Goal: Information Seeking & Learning: Find contact information

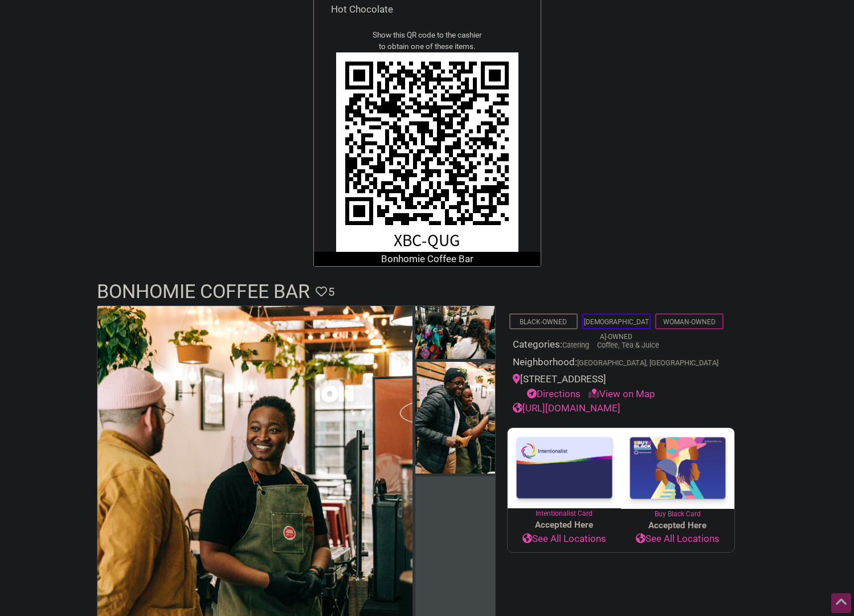
scroll to position [244, 0]
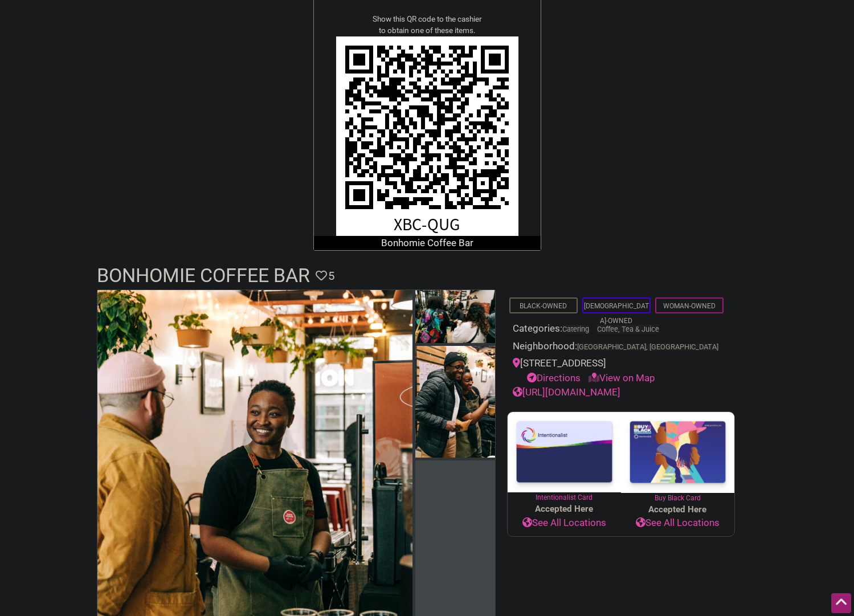
click at [647, 365] on div "601 E Pine St, Seattle, WA 98122 Directions View on Map" at bounding box center [620, 370] width 216 height 29
copy div "601 E Pine St, Seattle, WA 98122"
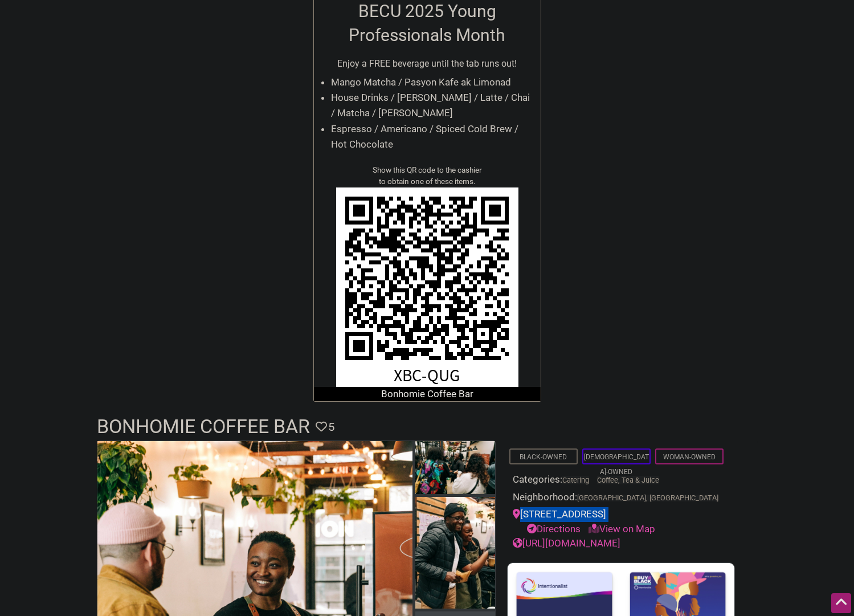
scroll to position [0, 0]
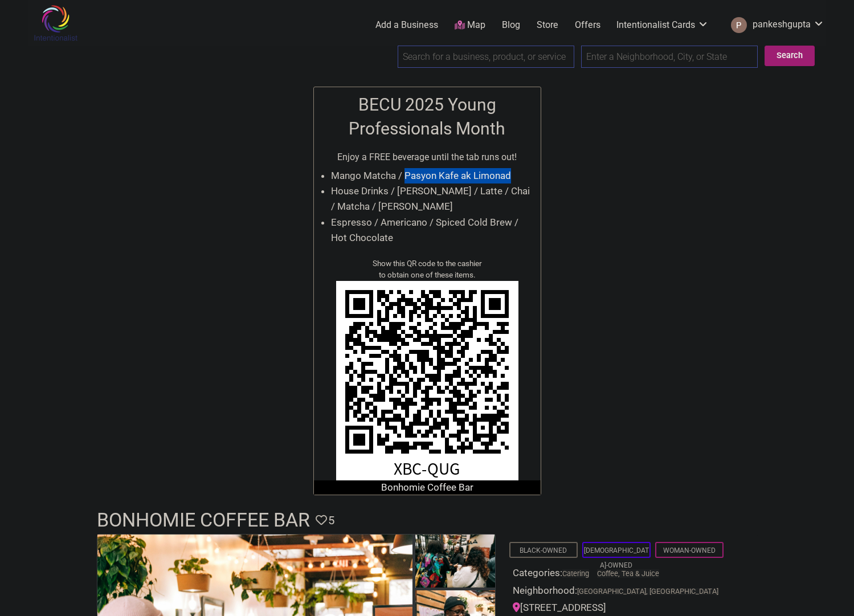
drag, startPoint x: 405, startPoint y: 175, endPoint x: 513, endPoint y: 177, distance: 108.2
click at [513, 177] on li "Mango Matcha / Pasyon Kafe ak Limonad" at bounding box center [433, 175] width 204 height 15
copy li "Pasyon Kafe ak Limonad"
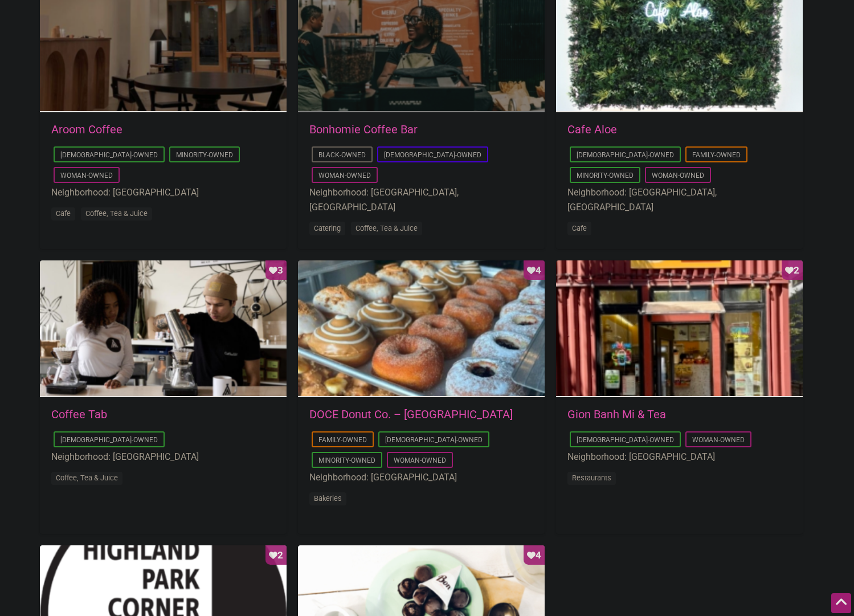
scroll to position [634, 0]
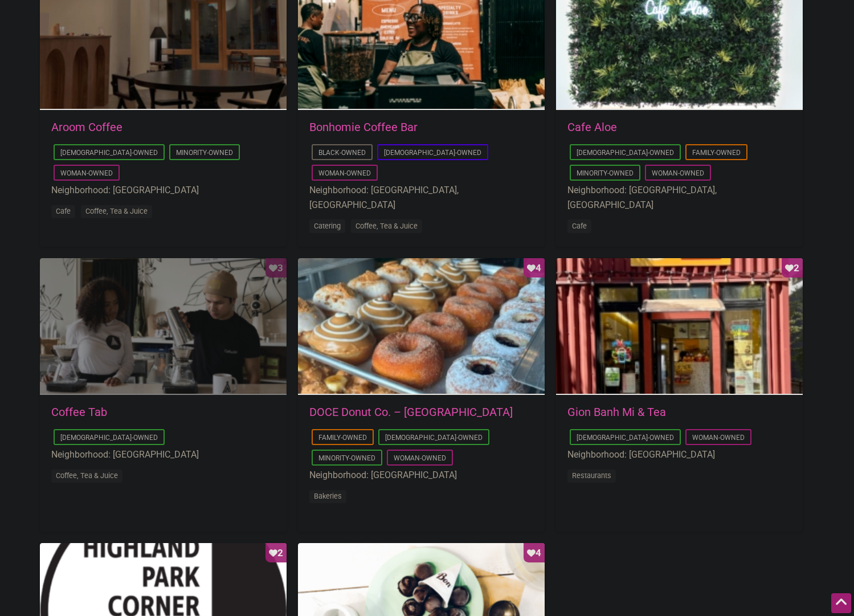
click at [178, 350] on div "Favorite Count 3" at bounding box center [163, 326] width 247 height 137
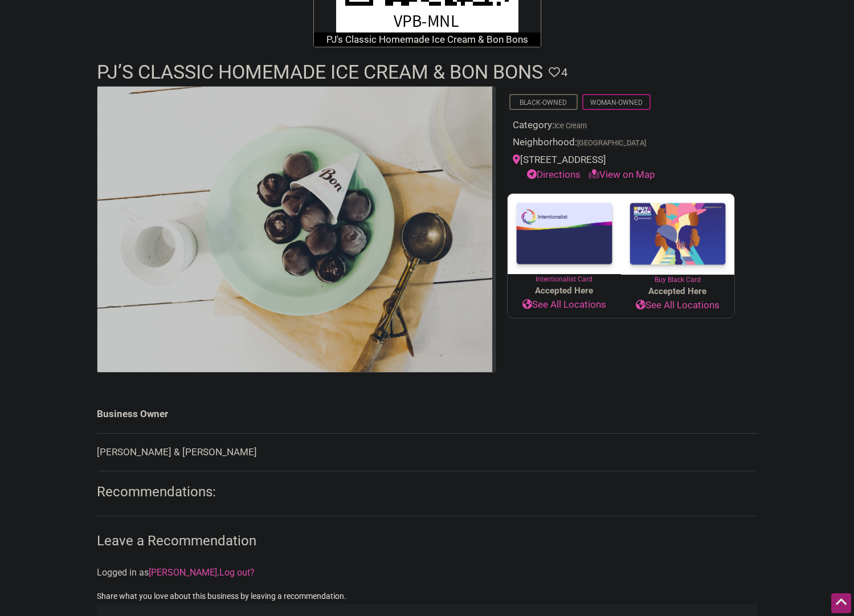
scroll to position [431, 0]
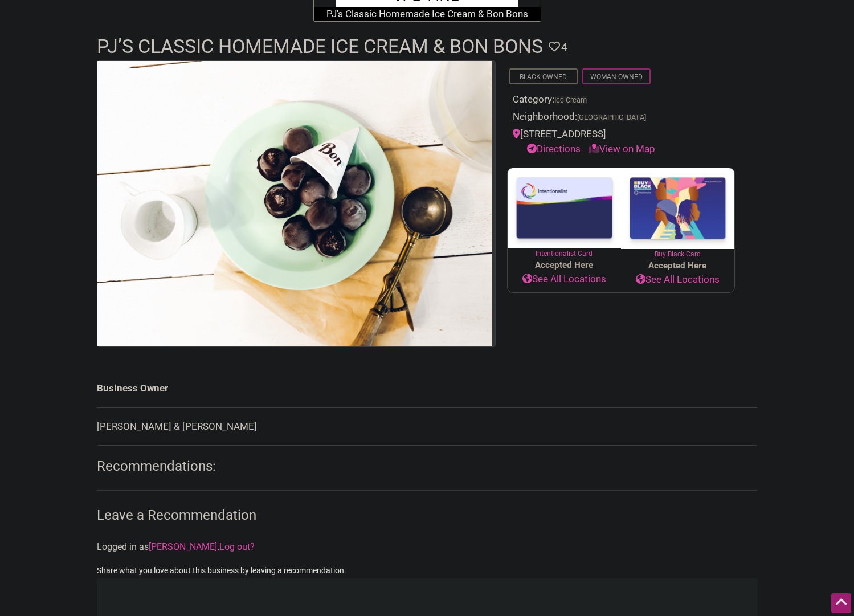
drag, startPoint x: 625, startPoint y: 133, endPoint x: 523, endPoint y: 132, distance: 101.9
click at [523, 132] on div "[STREET_ADDRESS] Directions View on Map" at bounding box center [620, 141] width 216 height 29
copy div "[STREET_ADDRESS]"
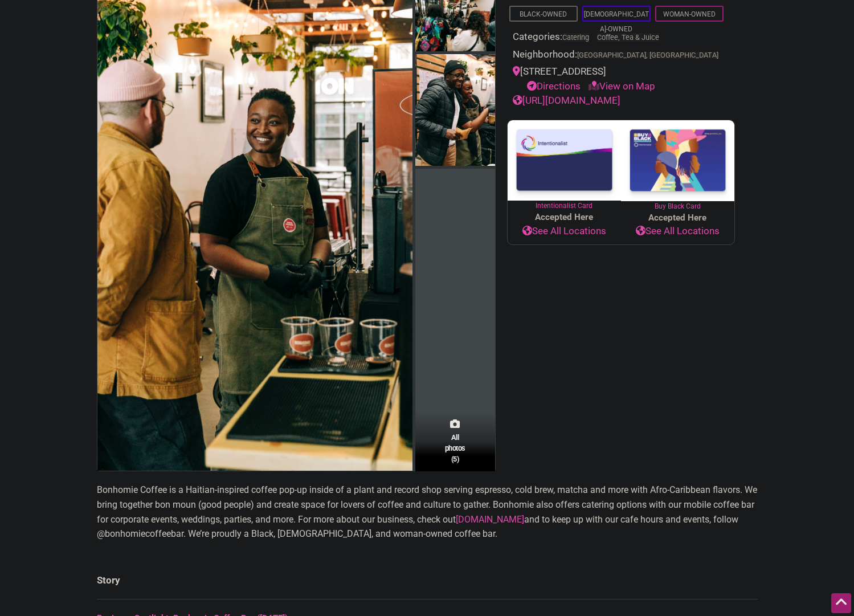
scroll to position [616, 0]
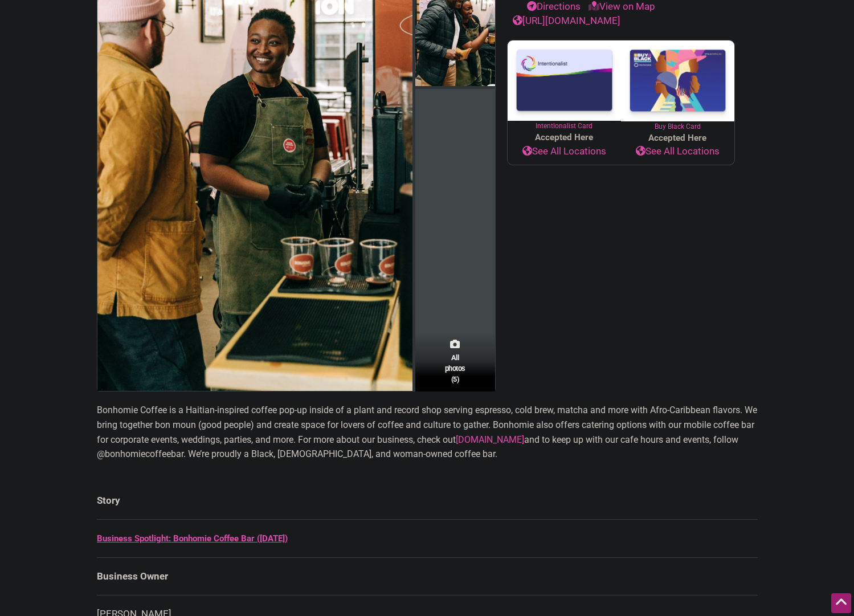
click at [524, 437] on link "[DOMAIN_NAME]" at bounding box center [490, 439] width 68 height 11
